Goal: Find specific page/section: Find specific page/section

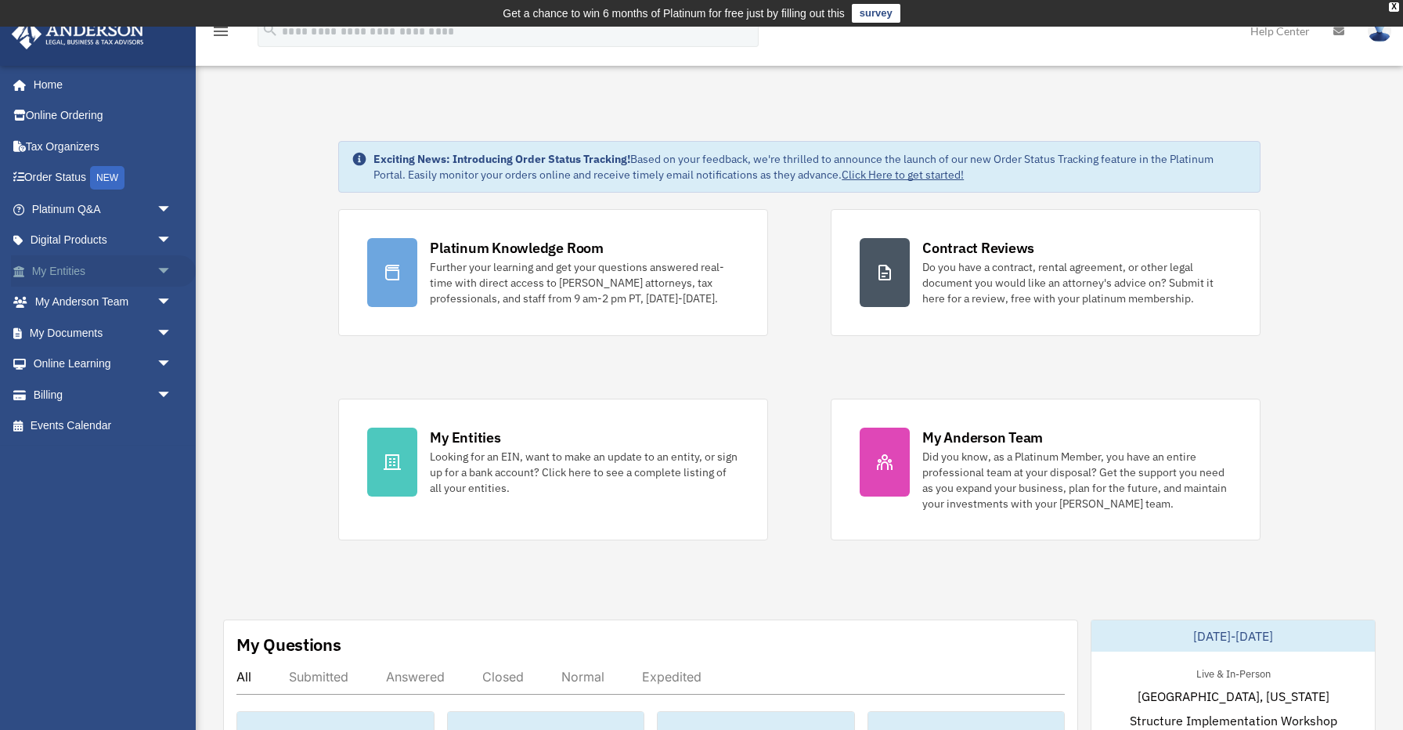
click at [63, 274] on link "My Entities arrow_drop_down" at bounding box center [103, 270] width 185 height 31
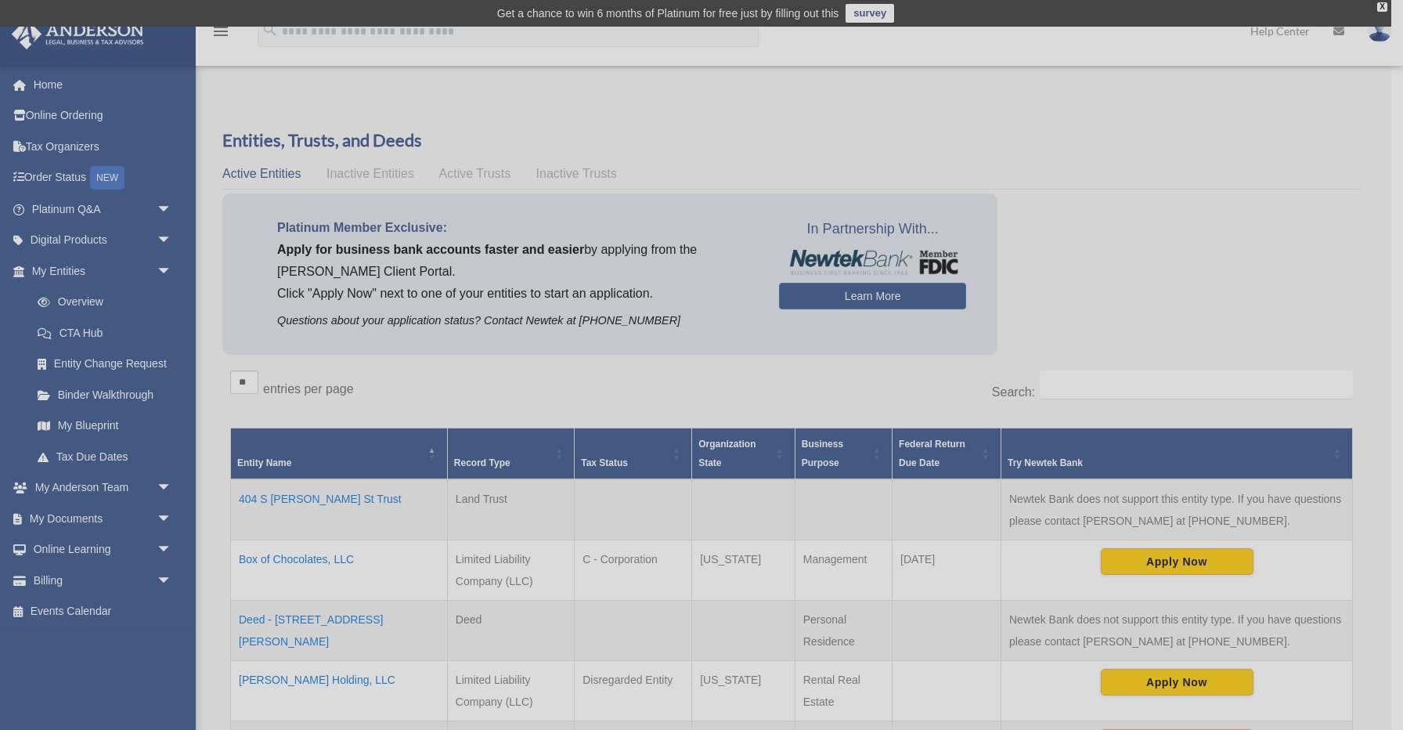
click at [73, 294] on div "x" at bounding box center [701, 365] width 1403 height 730
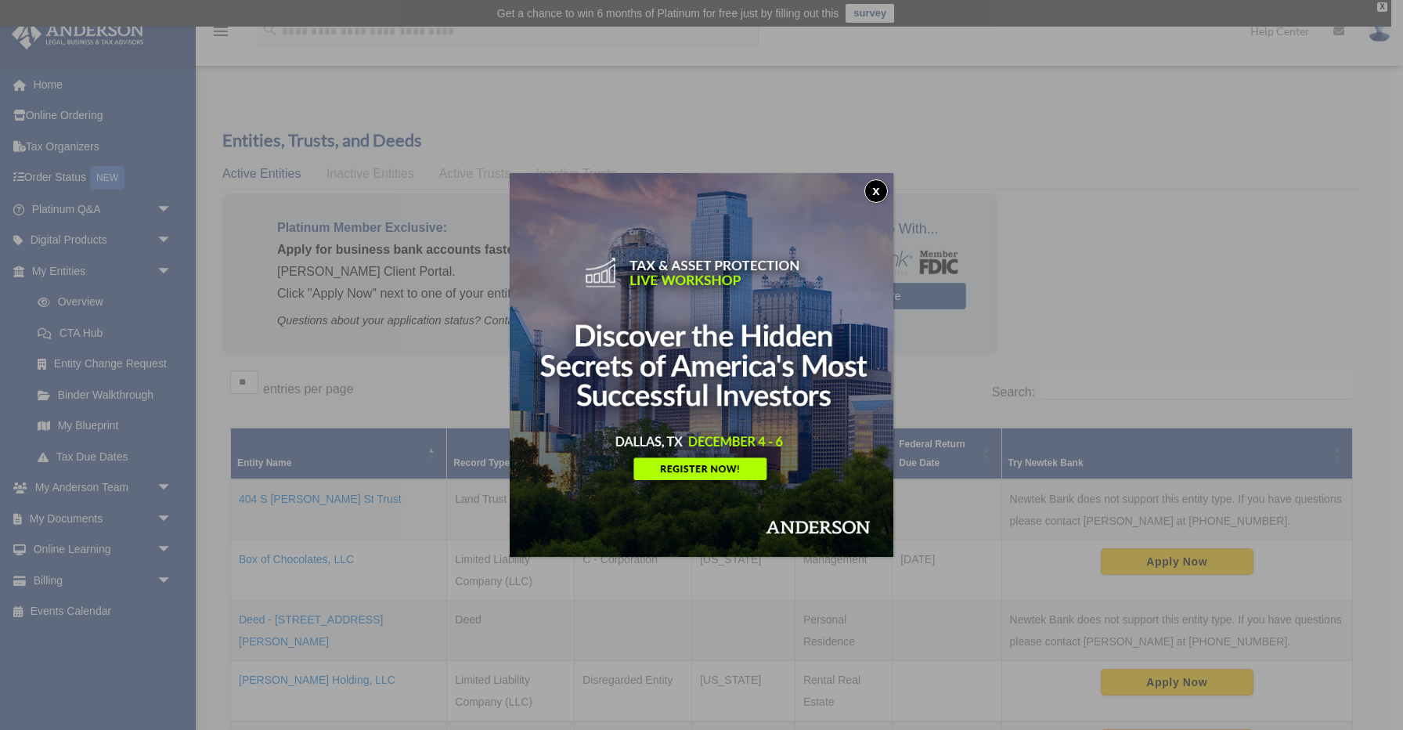
click at [877, 188] on button "x" at bounding box center [875, 190] width 23 height 23
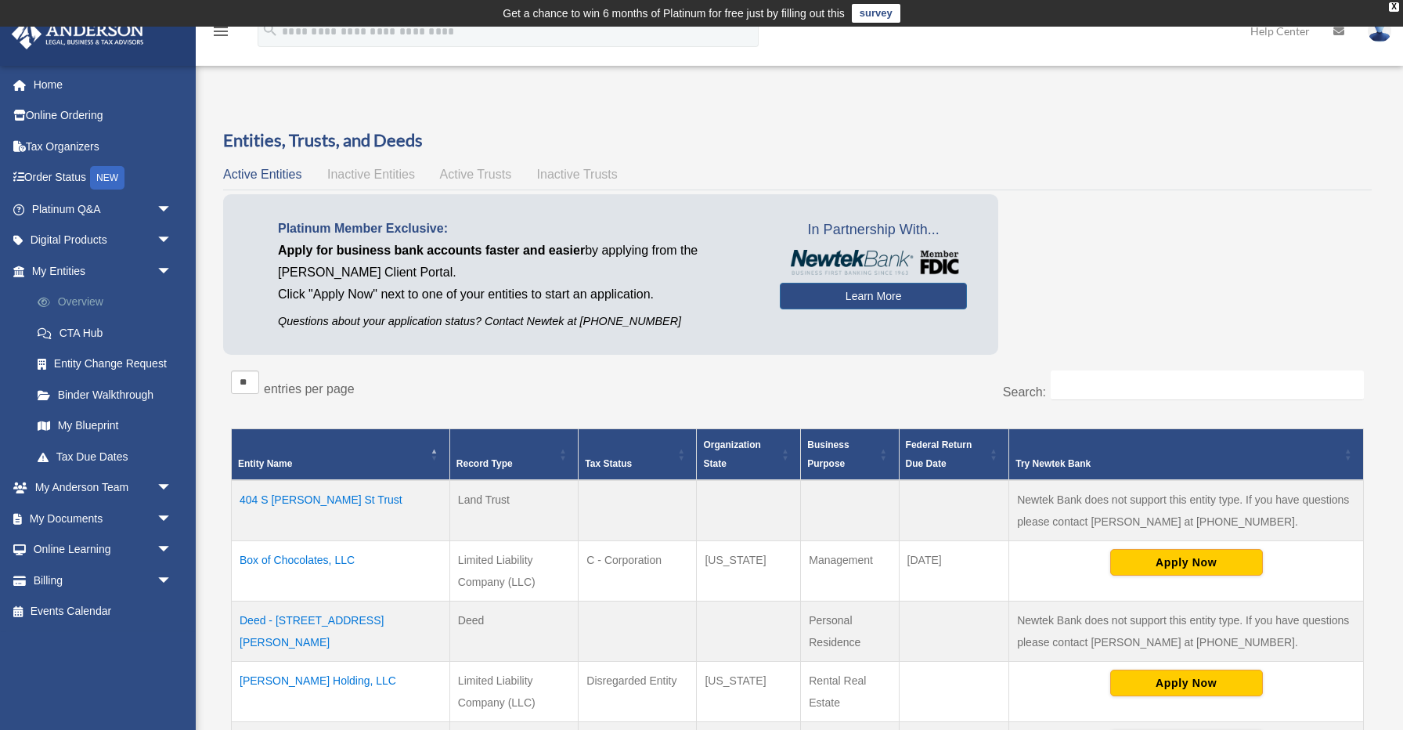
click at [69, 305] on link "Overview" at bounding box center [109, 302] width 174 height 31
click at [81, 421] on link "My Blueprint" at bounding box center [109, 425] width 174 height 31
